Goal: Information Seeking & Learning: Check status

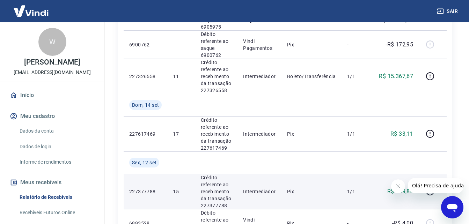
scroll to position [523, 0]
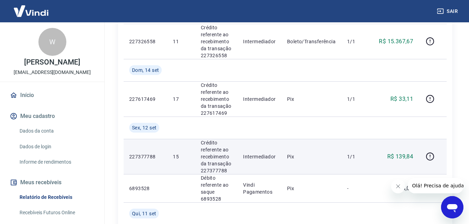
click at [154, 160] on td "227377788" at bounding box center [146, 156] width 44 height 35
click at [153, 156] on p "227377788" at bounding box center [145, 156] width 32 height 7
click at [406, 155] on p "R$ 139,84" at bounding box center [400, 156] width 26 height 8
click at [403, 155] on p "R$ 139,84" at bounding box center [400, 156] width 26 height 8
click at [433, 155] on icon "button" at bounding box center [429, 156] width 9 height 9
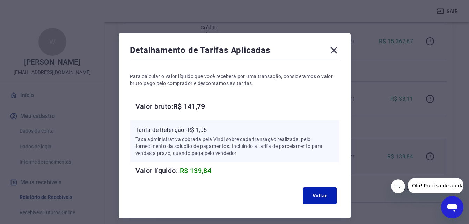
click at [334, 50] on icon at bounding box center [333, 50] width 7 height 7
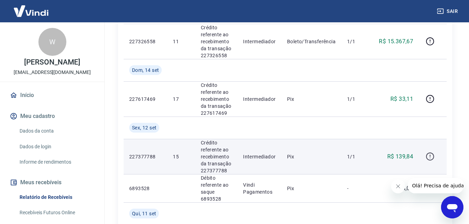
click at [432, 156] on icon "button" at bounding box center [429, 156] width 9 height 9
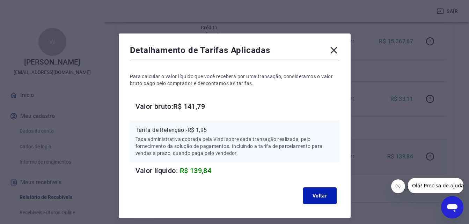
click at [336, 50] on icon at bounding box center [333, 50] width 11 height 11
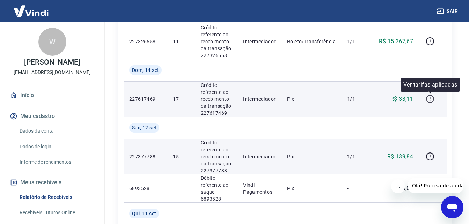
click at [426, 99] on icon "button" at bounding box center [429, 99] width 9 height 9
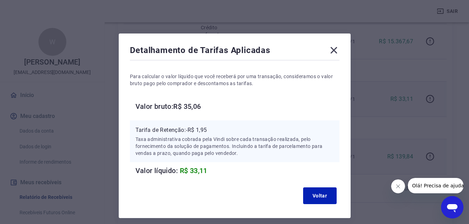
click at [335, 49] on icon at bounding box center [333, 50] width 7 height 7
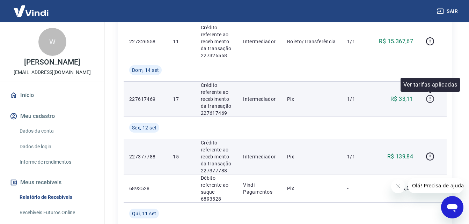
click at [428, 101] on icon "button" at bounding box center [429, 99] width 9 height 9
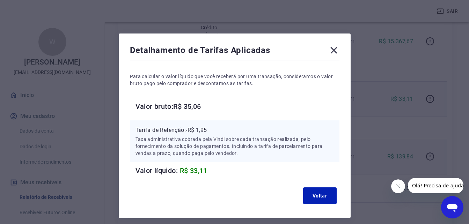
click at [331, 52] on icon at bounding box center [333, 50] width 11 height 11
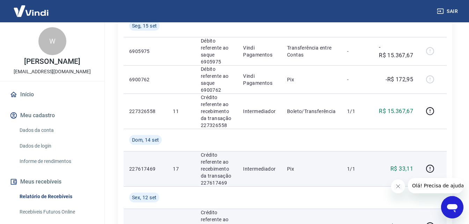
scroll to position [0, 0]
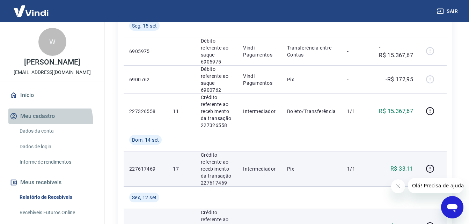
click at [42, 123] on button "Meu cadastro" at bounding box center [52, 116] width 88 height 15
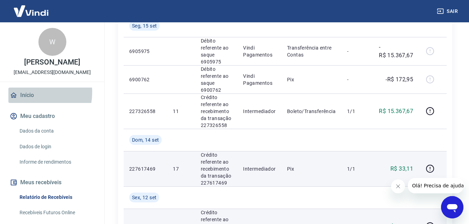
click at [29, 92] on link "Início" at bounding box center [52, 95] width 88 height 15
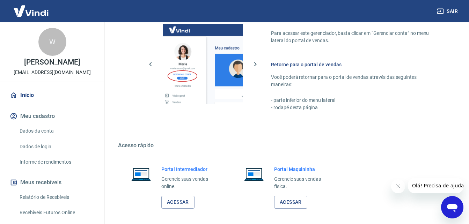
scroll to position [411, 0]
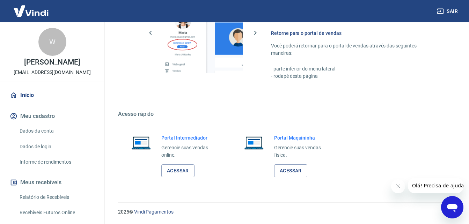
click at [56, 131] on link "Dados da conta" at bounding box center [56, 131] width 79 height 14
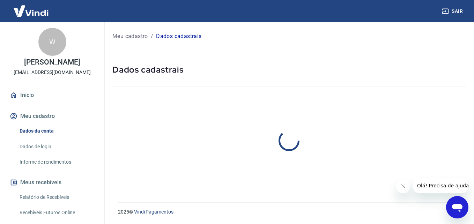
select select "PR"
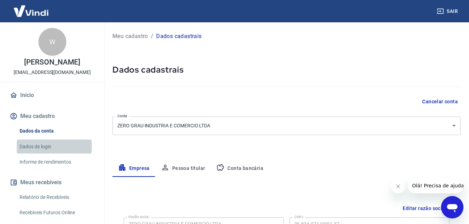
click at [41, 145] on link "Dados de login" at bounding box center [56, 147] width 79 height 14
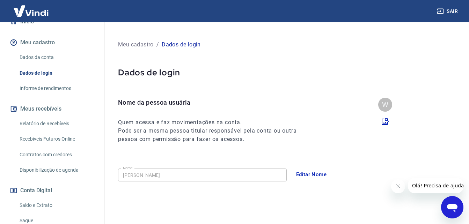
scroll to position [105, 0]
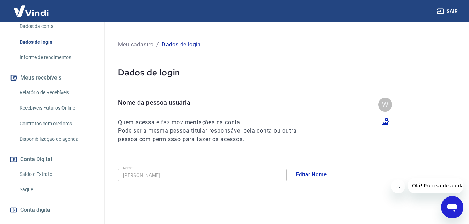
click at [44, 88] on link "Relatório de Recebíveis" at bounding box center [56, 92] width 79 height 14
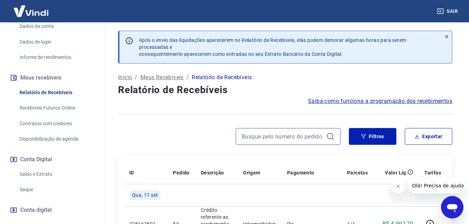
click at [280, 138] on input at bounding box center [282, 136] width 82 height 10
click at [280, 138] on input "17" at bounding box center [282, 136] width 82 height 10
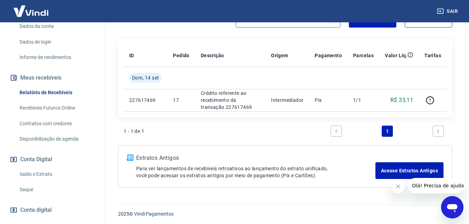
scroll to position [119, 0]
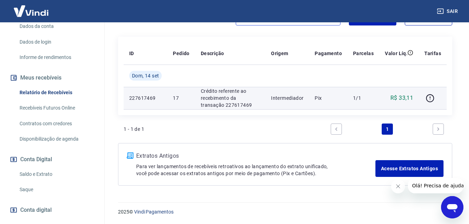
type input "17"
click at [408, 96] on p "R$ 33,11" at bounding box center [401, 98] width 23 height 8
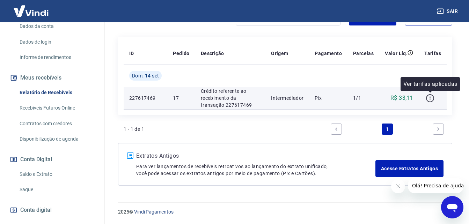
click at [432, 97] on icon "button" at bounding box center [429, 98] width 9 height 9
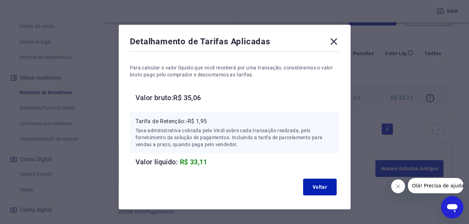
scroll to position [0, 0]
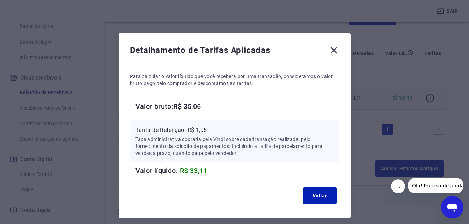
click at [333, 52] on icon at bounding box center [333, 50] width 11 height 11
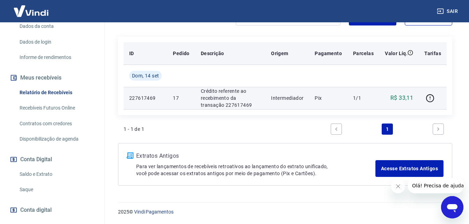
click at [361, 53] on p "Parcelas" at bounding box center [363, 53] width 21 height 7
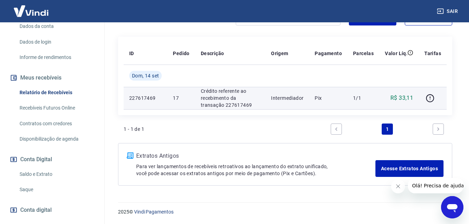
click at [147, 96] on p "227617469" at bounding box center [145, 98] width 32 height 7
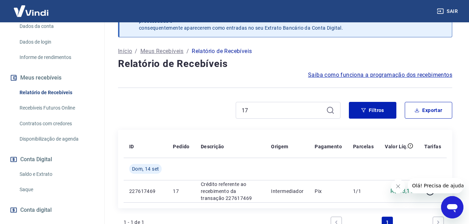
scroll to position [70, 0]
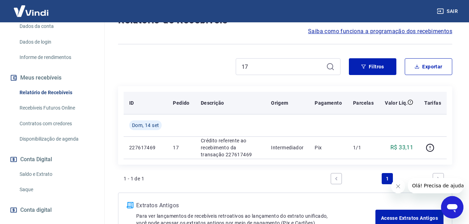
click at [199, 105] on th "Descrição" at bounding box center [230, 103] width 70 height 22
click at [192, 106] on th "Pedido" at bounding box center [181, 103] width 28 height 22
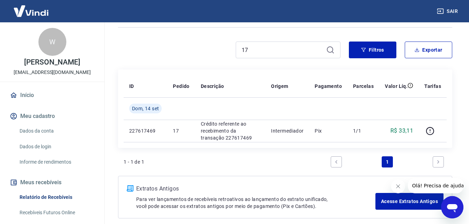
scroll to position [50, 0]
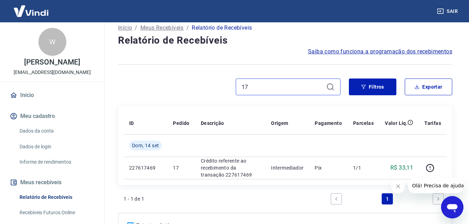
drag, startPoint x: 215, startPoint y: 87, endPoint x: 200, endPoint y: 87, distance: 15.7
click at [200, 87] on div "17" at bounding box center [229, 86] width 222 height 17
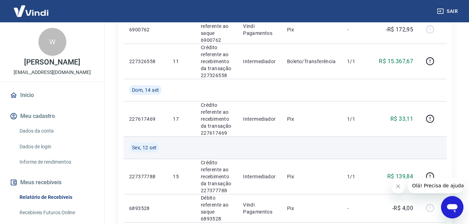
scroll to position [503, 0]
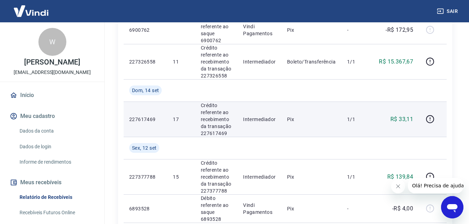
click at [215, 114] on p "Crédito referente ao recebimento da transação 227617469" at bounding box center [216, 119] width 31 height 35
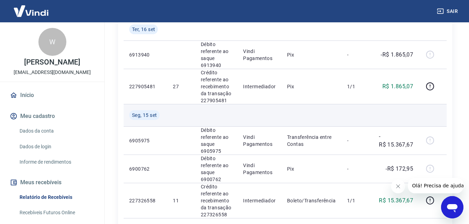
scroll to position [364, 0]
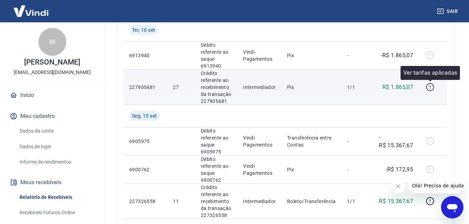
click at [427, 85] on icon "button" at bounding box center [430, 87] width 8 height 8
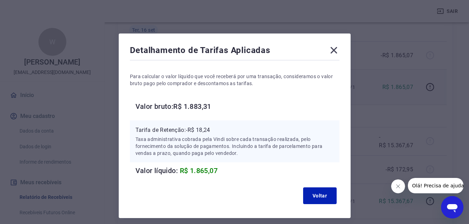
click at [333, 49] on icon at bounding box center [333, 50] width 11 height 11
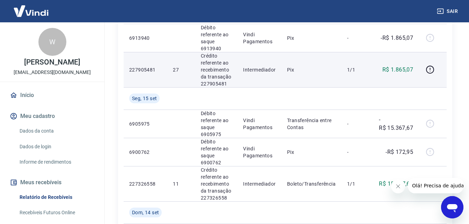
scroll to position [398, 0]
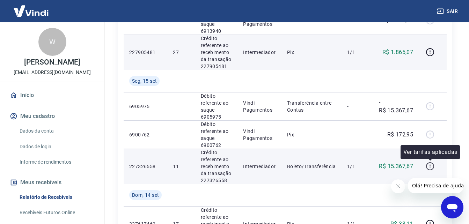
click at [429, 164] on icon "button" at bounding box center [429, 166] width 9 height 9
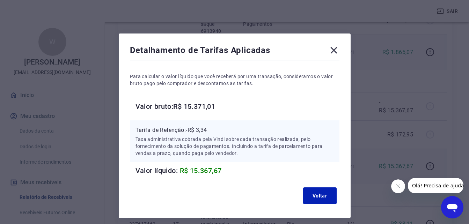
click at [333, 48] on icon at bounding box center [333, 50] width 11 height 11
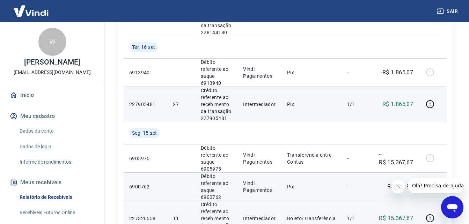
scroll to position [329, 0]
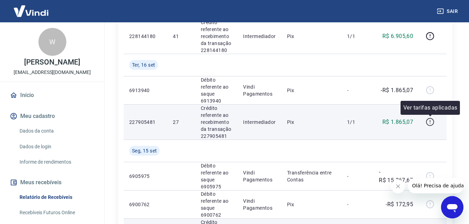
click at [429, 124] on icon "button" at bounding box center [429, 122] width 9 height 9
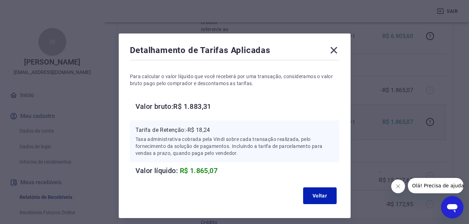
click at [332, 48] on icon at bounding box center [333, 50] width 11 height 11
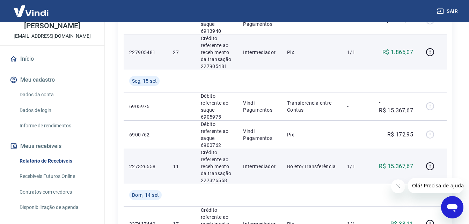
scroll to position [35, 0]
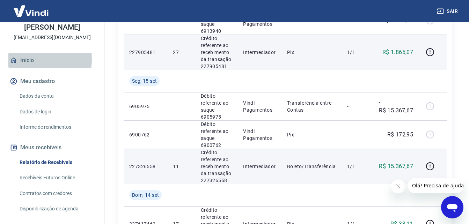
click at [26, 59] on link "Início" at bounding box center [52, 60] width 88 height 15
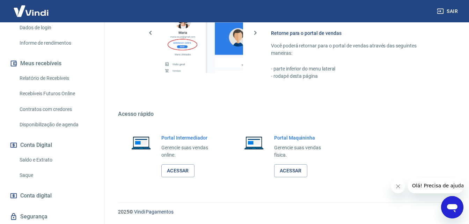
scroll to position [36, 0]
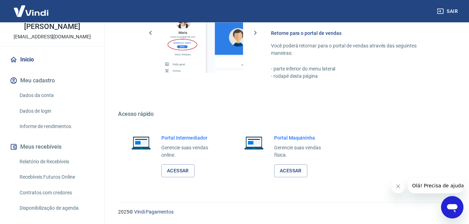
click at [24, 8] on img at bounding box center [30, 10] width 45 height 21
click at [28, 57] on link "Início" at bounding box center [52, 59] width 88 height 15
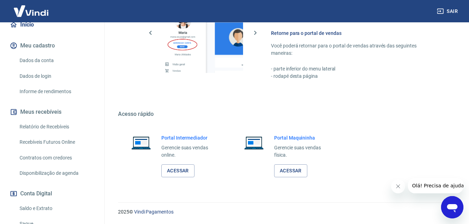
click at [38, 120] on link "Relatório de Recebíveis" at bounding box center [56, 127] width 79 height 14
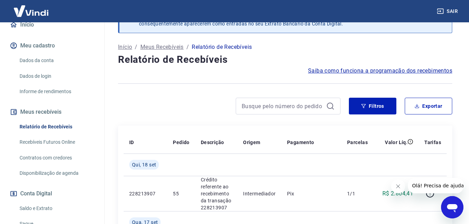
scroll to position [70, 0]
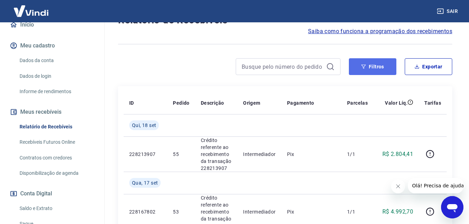
click at [376, 71] on button "Filtros" at bounding box center [372, 66] width 47 height 17
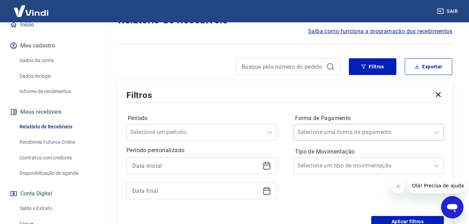
click at [359, 132] on input "Forma de Pagamento" at bounding box center [332, 132] width 70 height 8
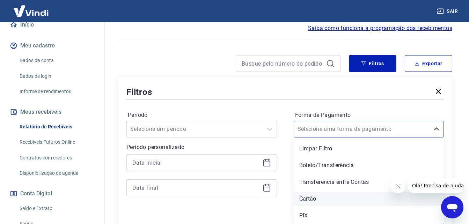
click at [310, 197] on div "Cartão" at bounding box center [368, 199] width 150 height 14
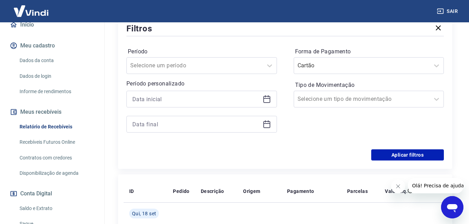
scroll to position [143, 0]
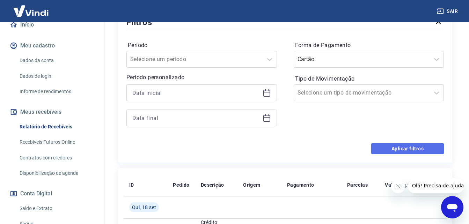
click at [408, 147] on button "Aplicar filtros" at bounding box center [407, 148] width 73 height 11
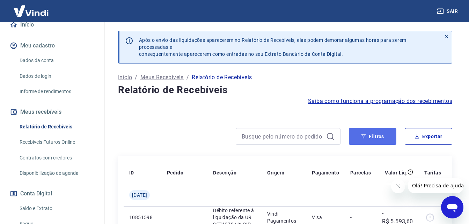
click at [370, 136] on button "Filtros" at bounding box center [372, 136] width 47 height 17
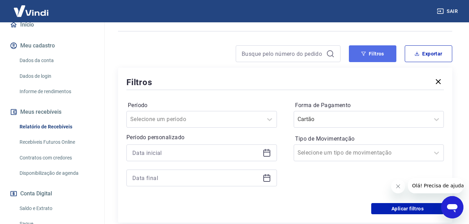
scroll to position [105, 0]
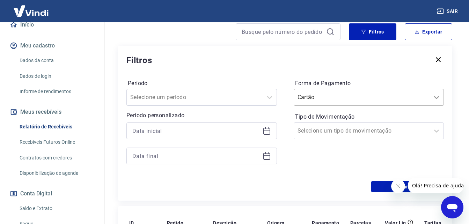
click at [437, 96] on icon at bounding box center [436, 97] width 8 height 8
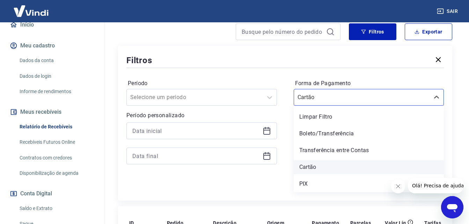
click at [326, 167] on div "Cartão" at bounding box center [368, 167] width 150 height 14
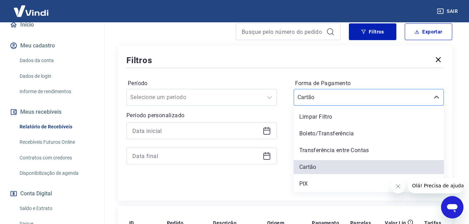
click at [334, 98] on input "Forma de Pagamento" at bounding box center [332, 97] width 70 height 8
click at [334, 116] on div "Limpar Filtro" at bounding box center [368, 117] width 150 height 14
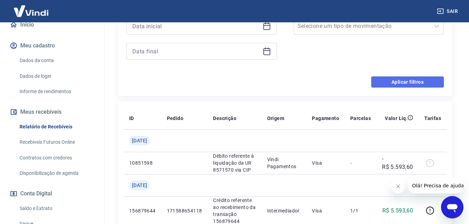
click at [405, 86] on button "Aplicar filtros" at bounding box center [407, 81] width 73 height 11
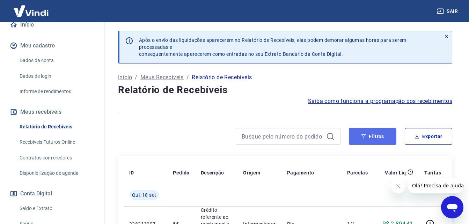
click at [381, 133] on button "Filtros" at bounding box center [372, 136] width 47 height 17
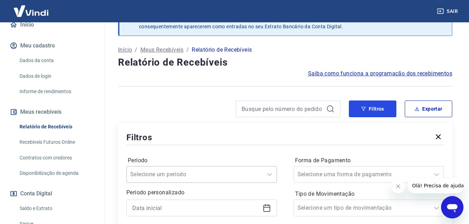
scroll to position [70, 0]
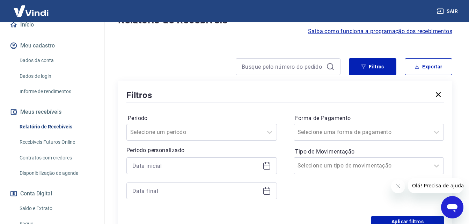
click at [265, 161] on div at bounding box center [201, 165] width 150 height 17
click at [267, 164] on icon at bounding box center [266, 166] width 8 height 8
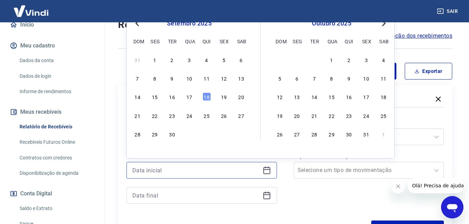
scroll to position [35, 0]
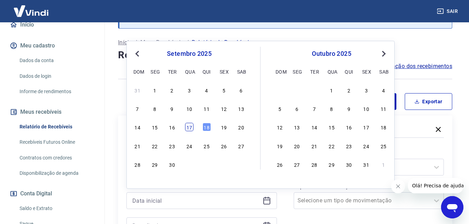
click at [190, 126] on div "17" at bounding box center [189, 127] width 8 height 8
type input "[DATE]"
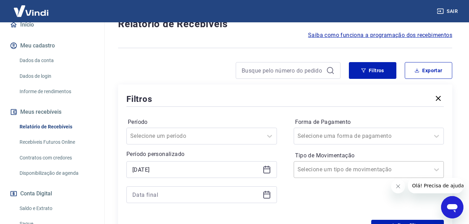
scroll to position [105, 0]
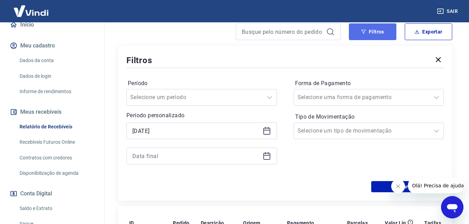
click at [382, 30] on button "Filtros" at bounding box center [372, 31] width 47 height 17
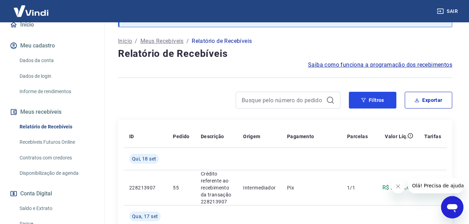
scroll to position [35, 0]
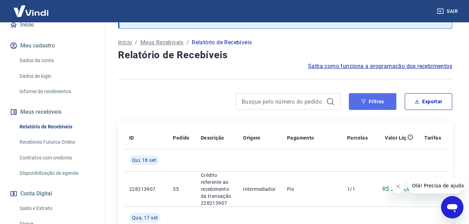
click at [367, 104] on button "Filtros" at bounding box center [372, 101] width 47 height 17
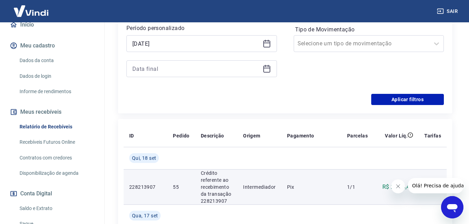
scroll to position [174, 0]
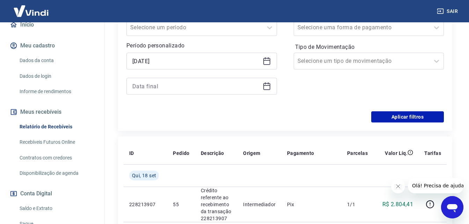
click at [267, 86] on icon at bounding box center [266, 85] width 7 height 1
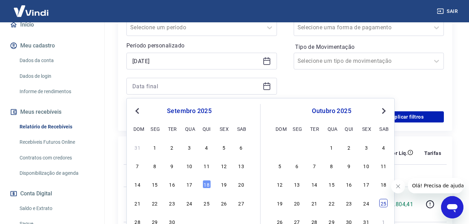
click at [387, 203] on div "25" at bounding box center [383, 203] width 8 height 8
type input "[DATE]"
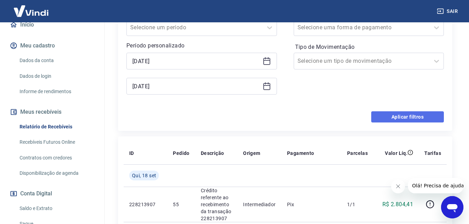
click at [403, 112] on button "Aplicar filtros" at bounding box center [407, 116] width 73 height 11
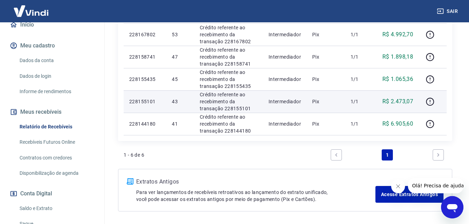
scroll to position [231, 0]
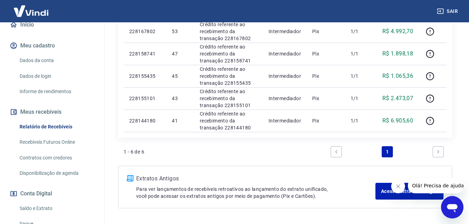
click at [435, 153] on icon "Next page" at bounding box center [437, 151] width 5 height 5
click at [437, 151] on icon "Next page" at bounding box center [437, 151] width 5 height 5
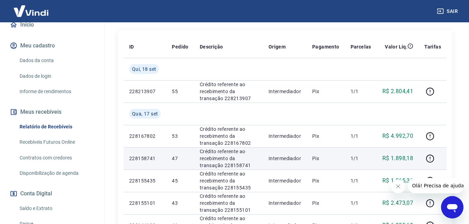
scroll to position [21, 0]
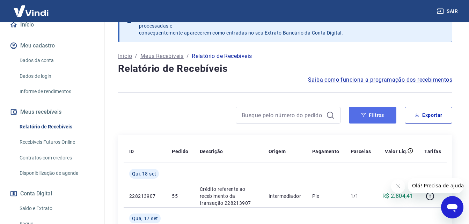
click at [366, 119] on button "Filtros" at bounding box center [372, 115] width 47 height 17
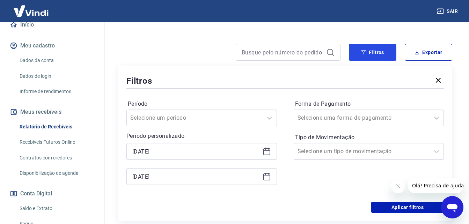
scroll to position [91, 0]
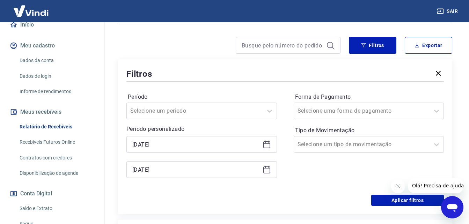
click at [270, 144] on icon at bounding box center [266, 144] width 8 height 8
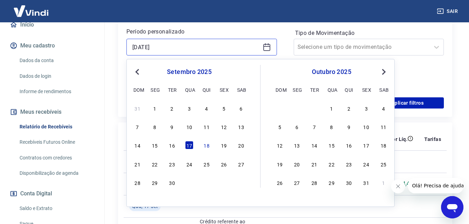
scroll to position [196, 0]
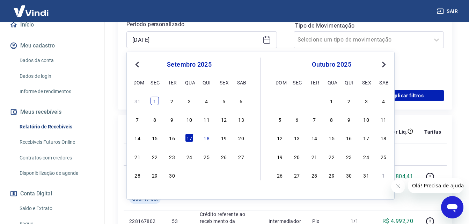
click at [156, 99] on div "1" at bounding box center [154, 101] width 8 height 8
type input "[DATE]"
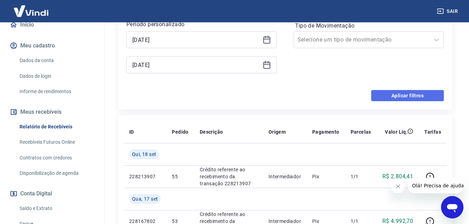
click at [413, 97] on button "Aplicar filtros" at bounding box center [407, 95] width 73 height 11
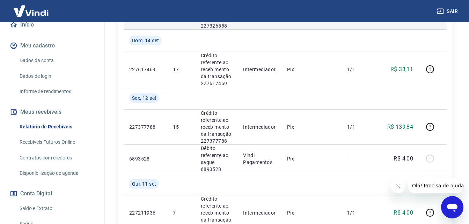
scroll to position [614, 0]
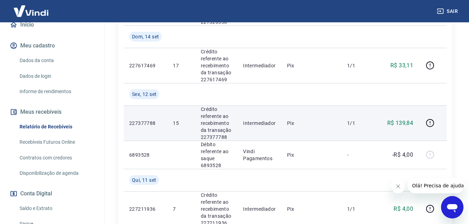
click at [410, 123] on p "R$ 139,84" at bounding box center [400, 123] width 26 height 8
click at [430, 121] on icon "button" at bounding box center [429, 123] width 9 height 9
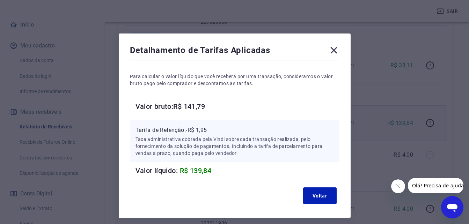
drag, startPoint x: 341, startPoint y: 50, endPoint x: 337, endPoint y: 51, distance: 4.9
click at [338, 51] on div "Detalhamento de Tarifas Aplicadas Para calcular o valor líquido que você recebe…" at bounding box center [235, 125] width 232 height 185
click at [335, 51] on icon at bounding box center [333, 50] width 7 height 7
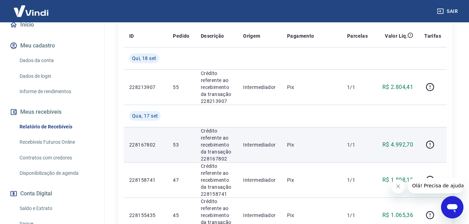
scroll to position [139, 0]
